Goal: Transaction & Acquisition: Purchase product/service

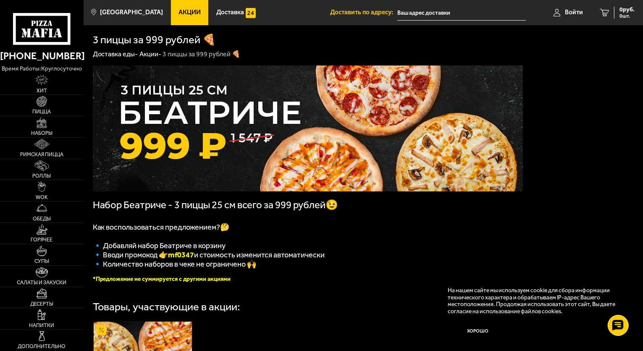
click at [334, 136] on img at bounding box center [308, 129] width 430 height 126
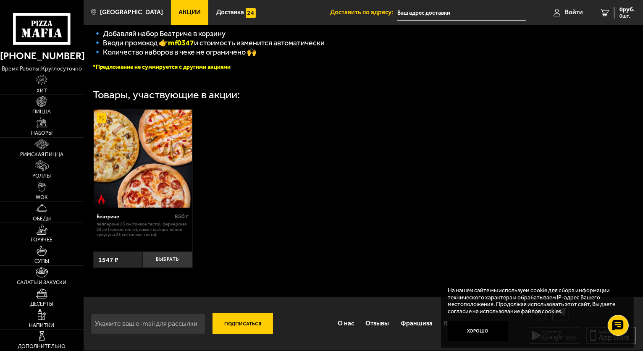
scroll to position [217, 0]
click at [37, 148] on img at bounding box center [41, 144] width 15 height 11
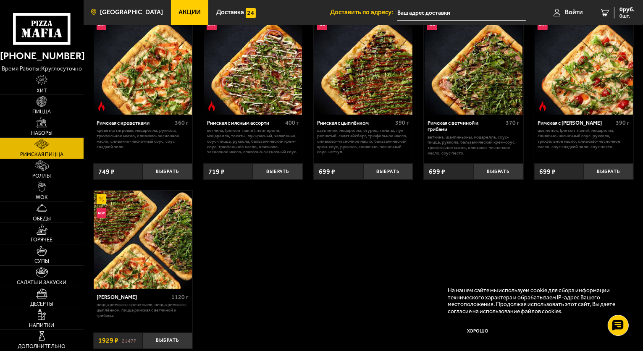
scroll to position [128, 0]
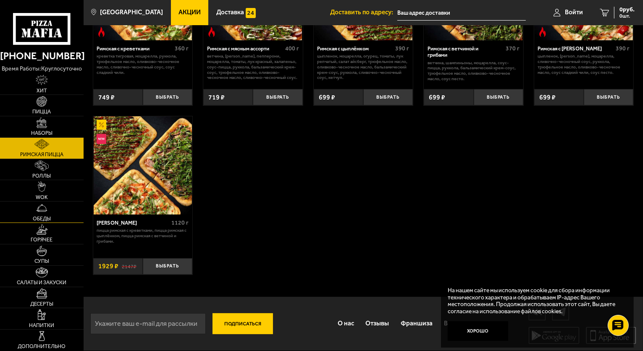
click at [40, 204] on img at bounding box center [42, 208] width 11 height 11
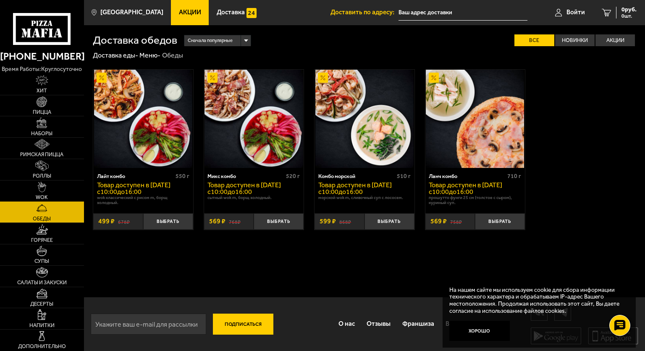
click at [48, 190] on link "WOK" at bounding box center [42, 191] width 84 height 21
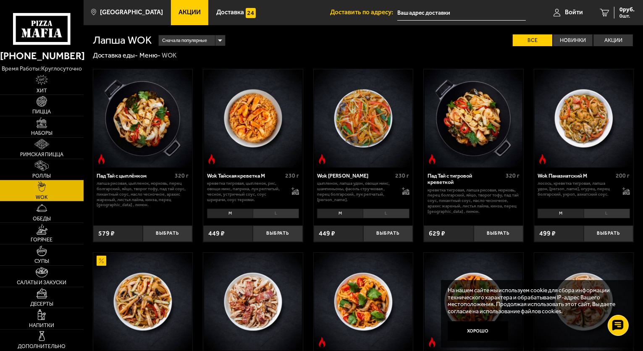
scroll to position [252, 0]
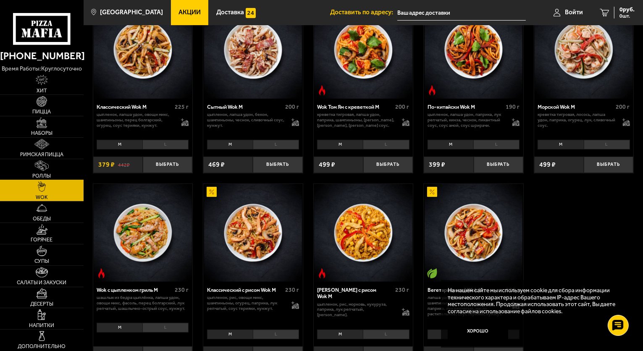
click at [49, 175] on span "Роллы" at bounding box center [42, 176] width 18 height 5
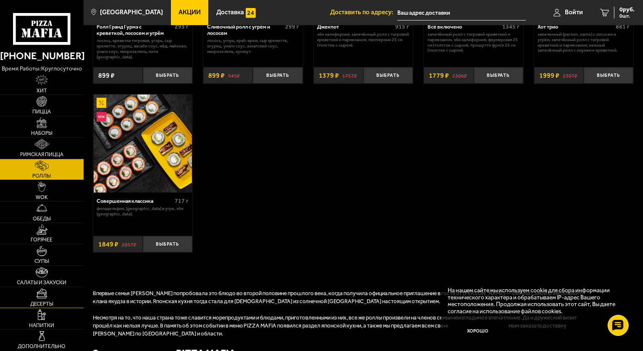
scroll to position [588, 0]
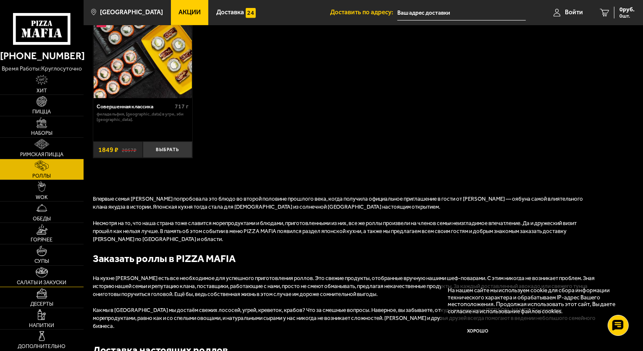
click at [39, 273] on img at bounding box center [42, 272] width 12 height 11
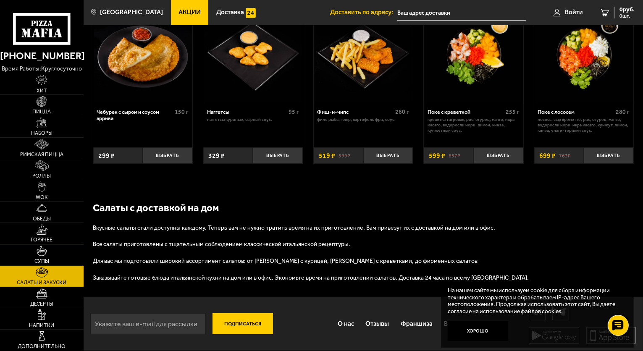
scroll to position [150, 0]
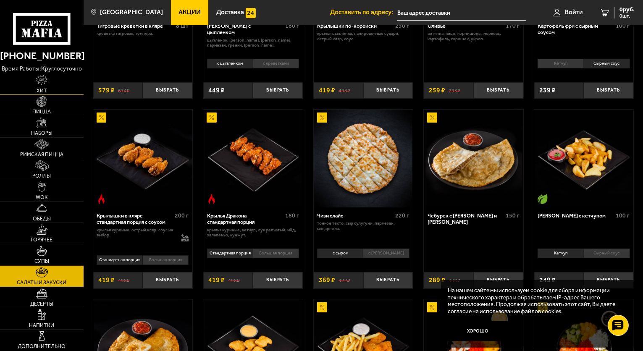
click at [43, 84] on img at bounding box center [42, 80] width 13 height 11
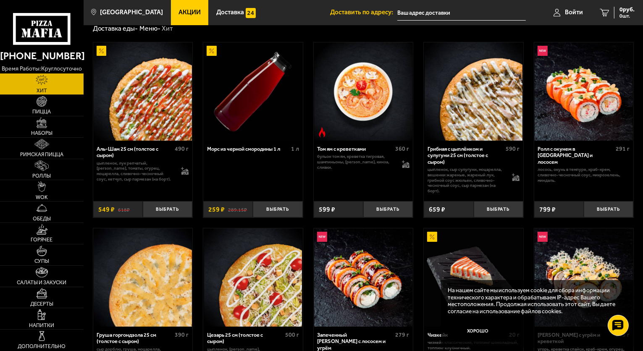
scroll to position [126, 0]
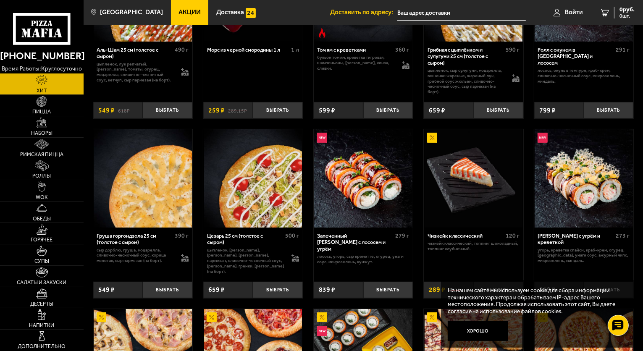
click at [412, 15] on input "text" at bounding box center [461, 13] width 129 height 16
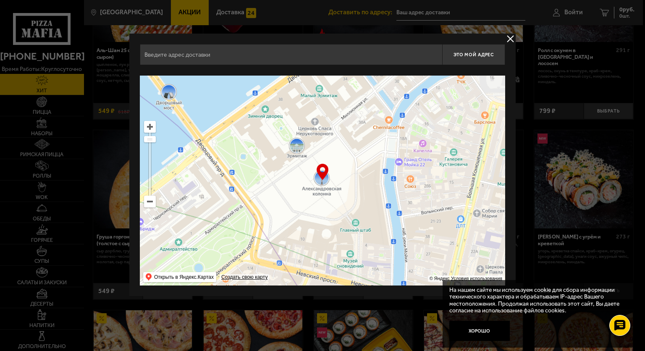
click at [216, 50] on input "text" at bounding box center [291, 54] width 303 height 21
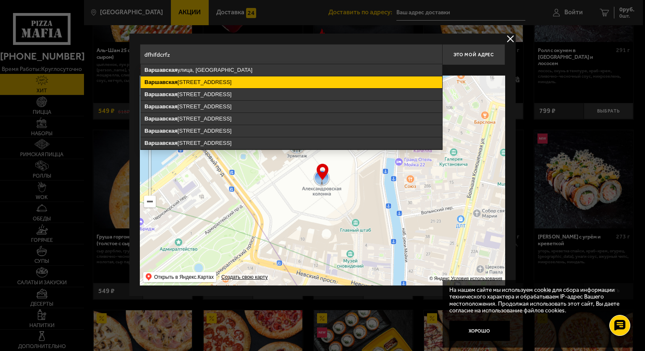
click at [212, 83] on ymaps "[STREET_ADDRESS]" at bounding box center [292, 82] width 302 height 12
type input "[STREET_ADDRESS]"
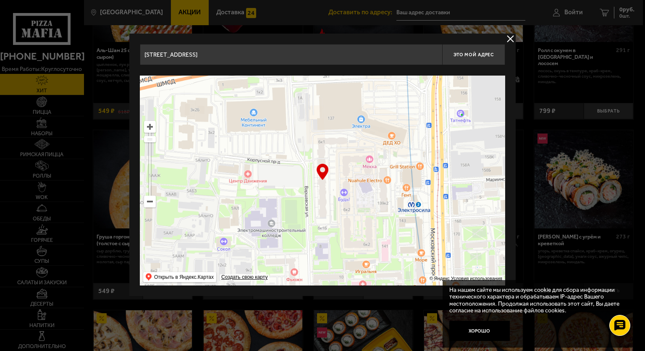
click at [324, 150] on ymaps at bounding box center [323, 181] width 366 height 210
click at [482, 55] on span "Это мой адрес" at bounding box center [474, 54] width 40 height 5
type input "[STREET_ADDRESS]"
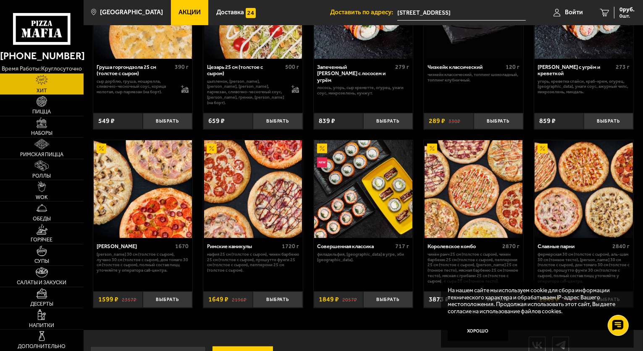
scroll to position [329, 0]
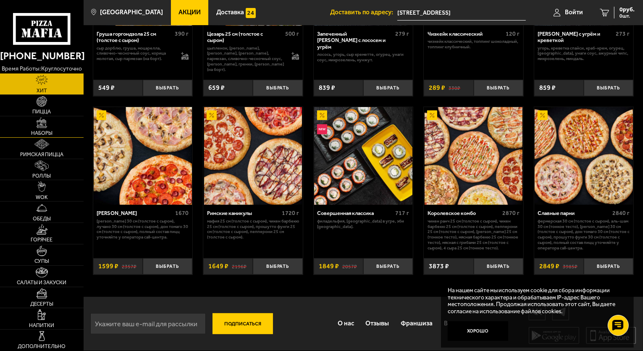
click at [45, 124] on img at bounding box center [42, 123] width 11 height 11
